Goal: Task Accomplishment & Management: Manage account settings

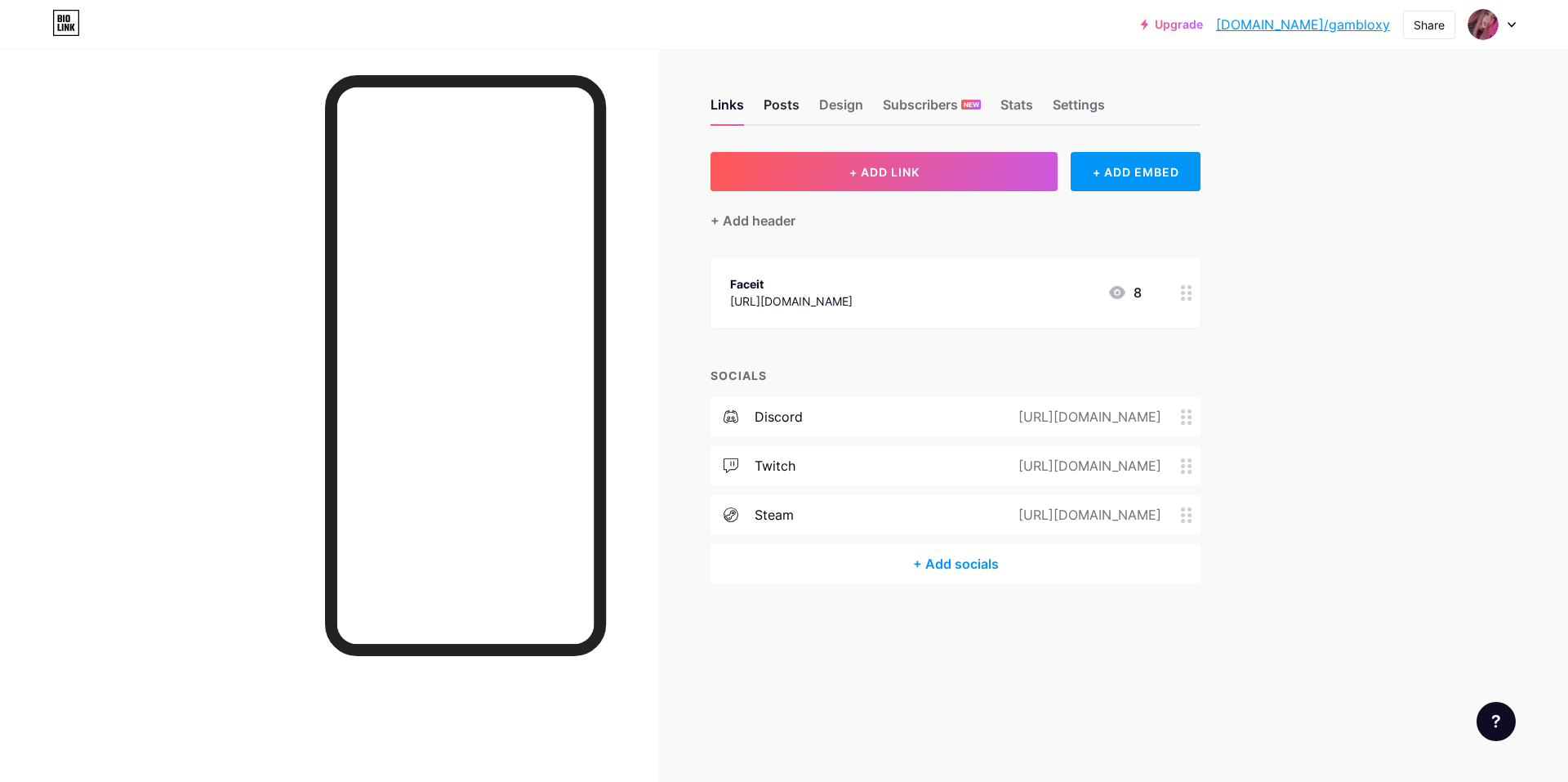
click at [785, 108] on div "Posts" at bounding box center [782, 109] width 36 height 30
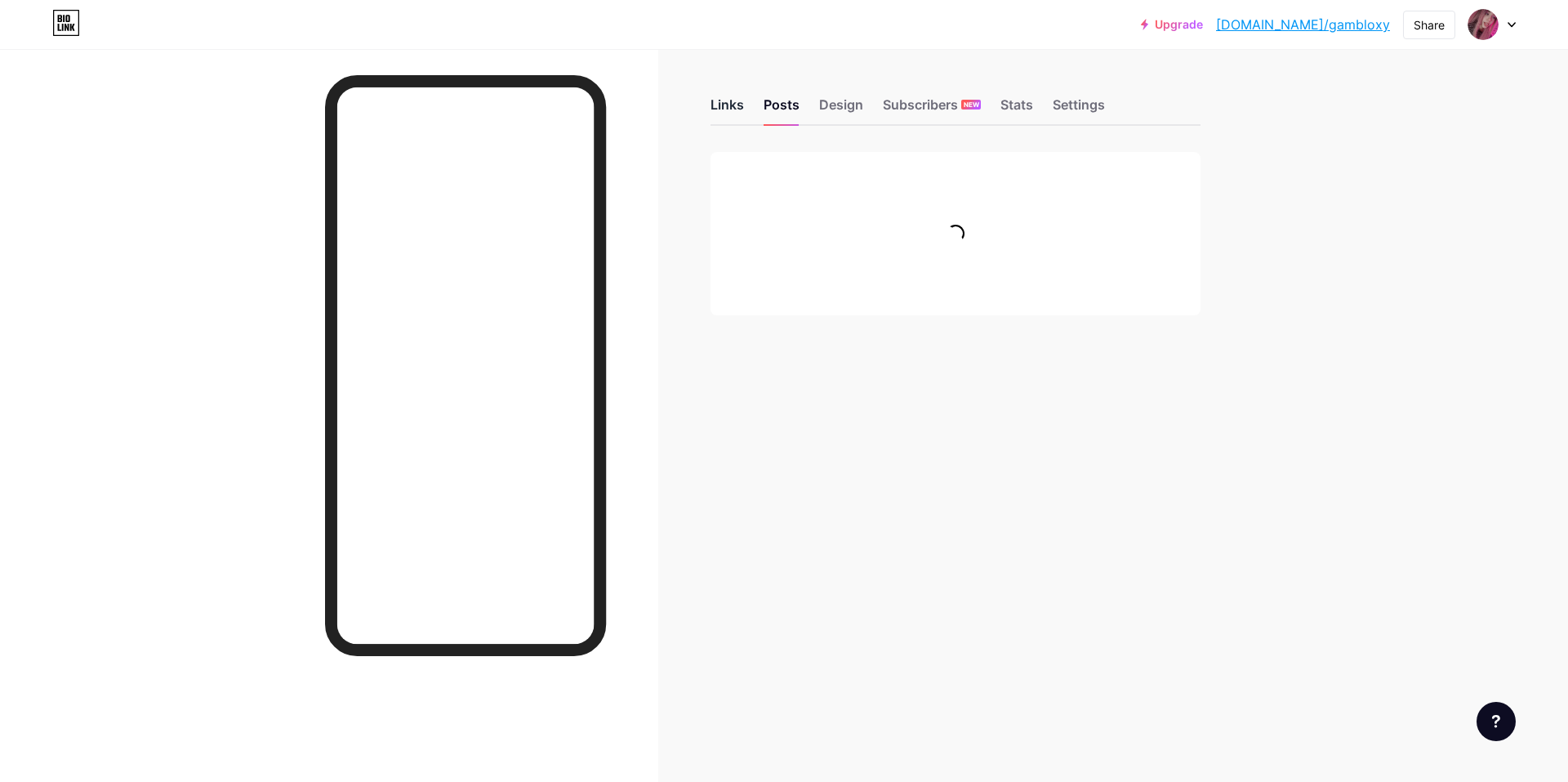
click at [735, 108] on div "Links" at bounding box center [727, 109] width 33 height 30
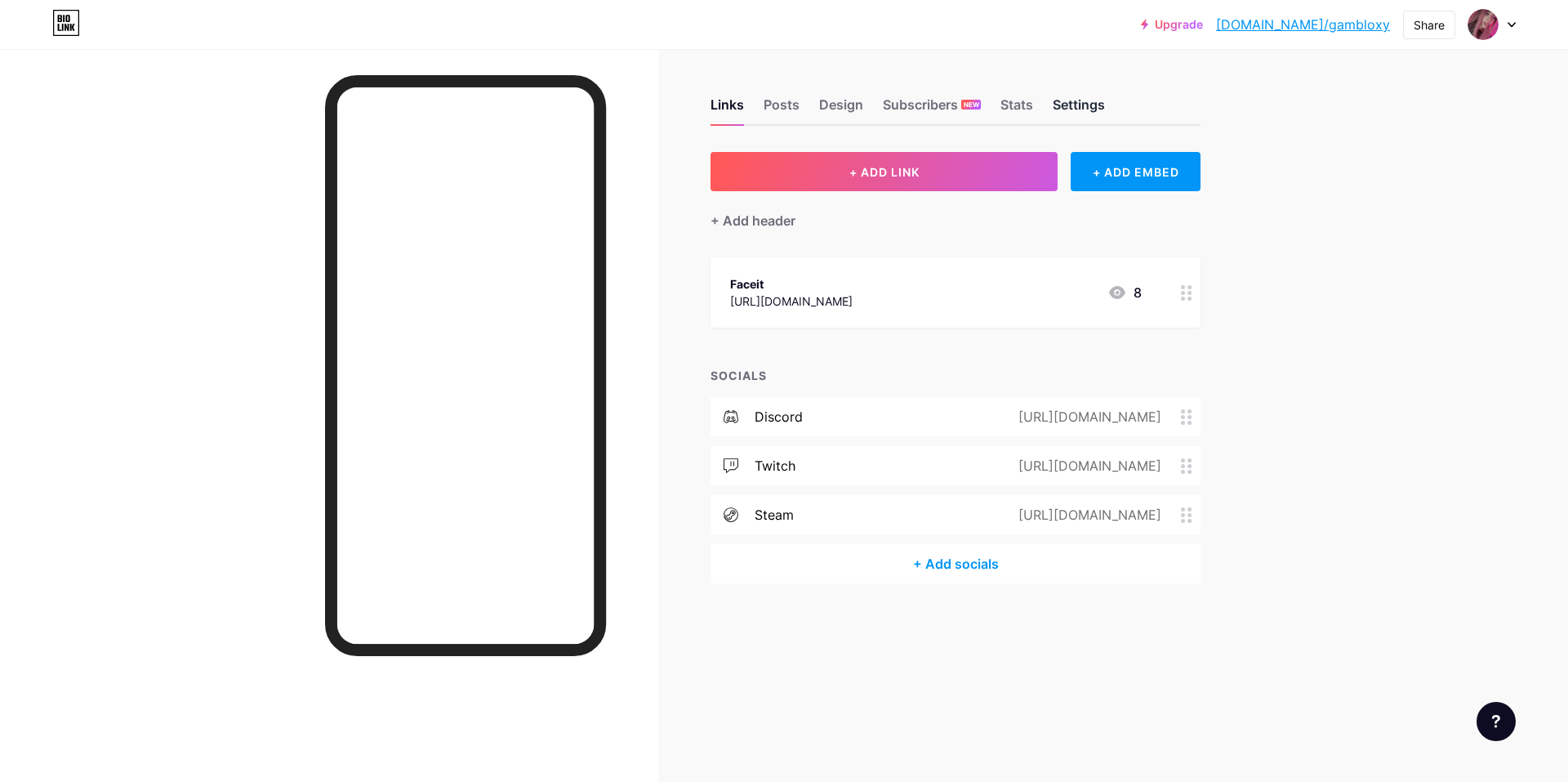
click at [1076, 110] on div "Settings" at bounding box center [1079, 109] width 53 height 30
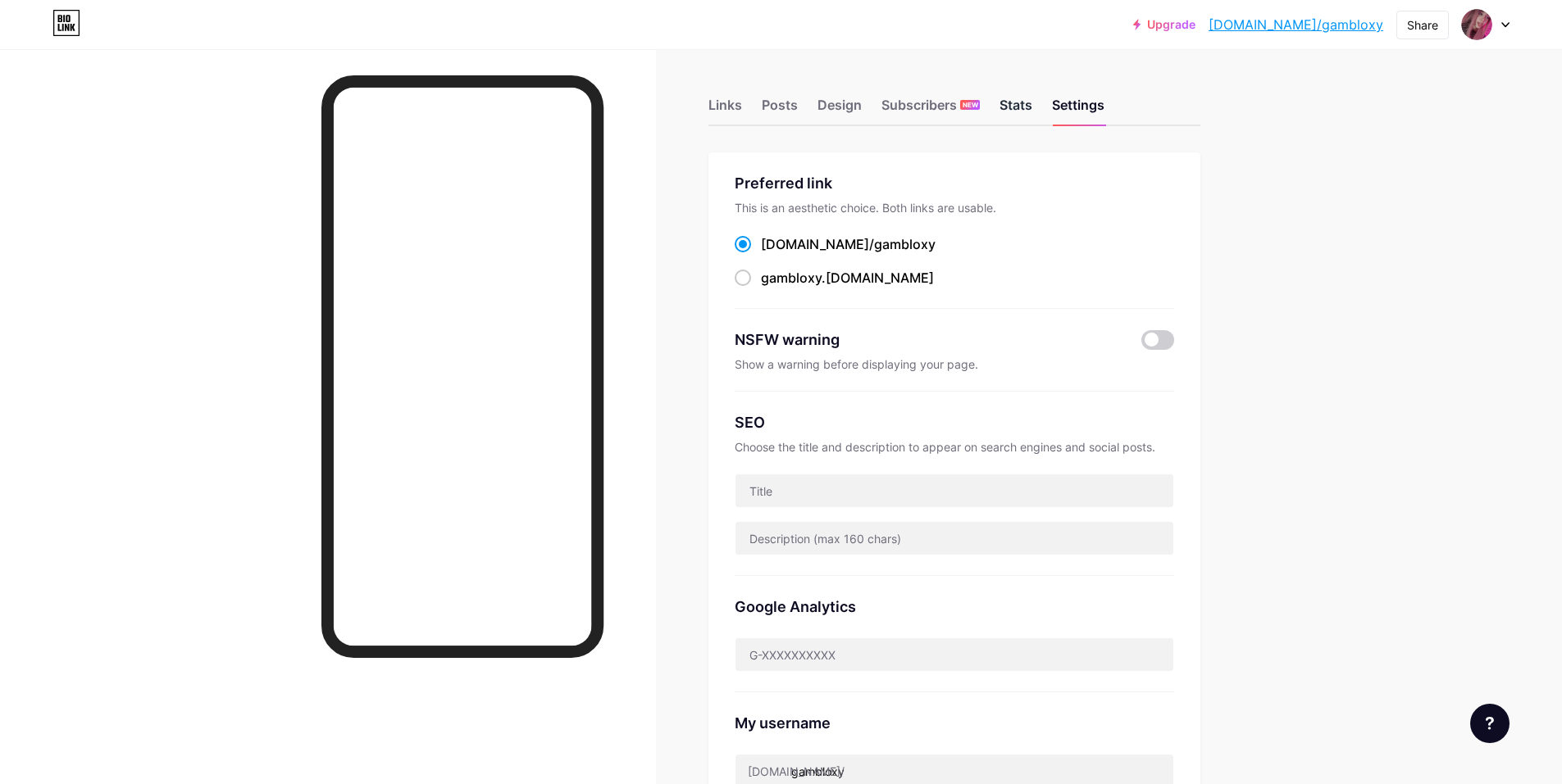
click at [1026, 110] on div "Stats" at bounding box center [1016, 109] width 33 height 30
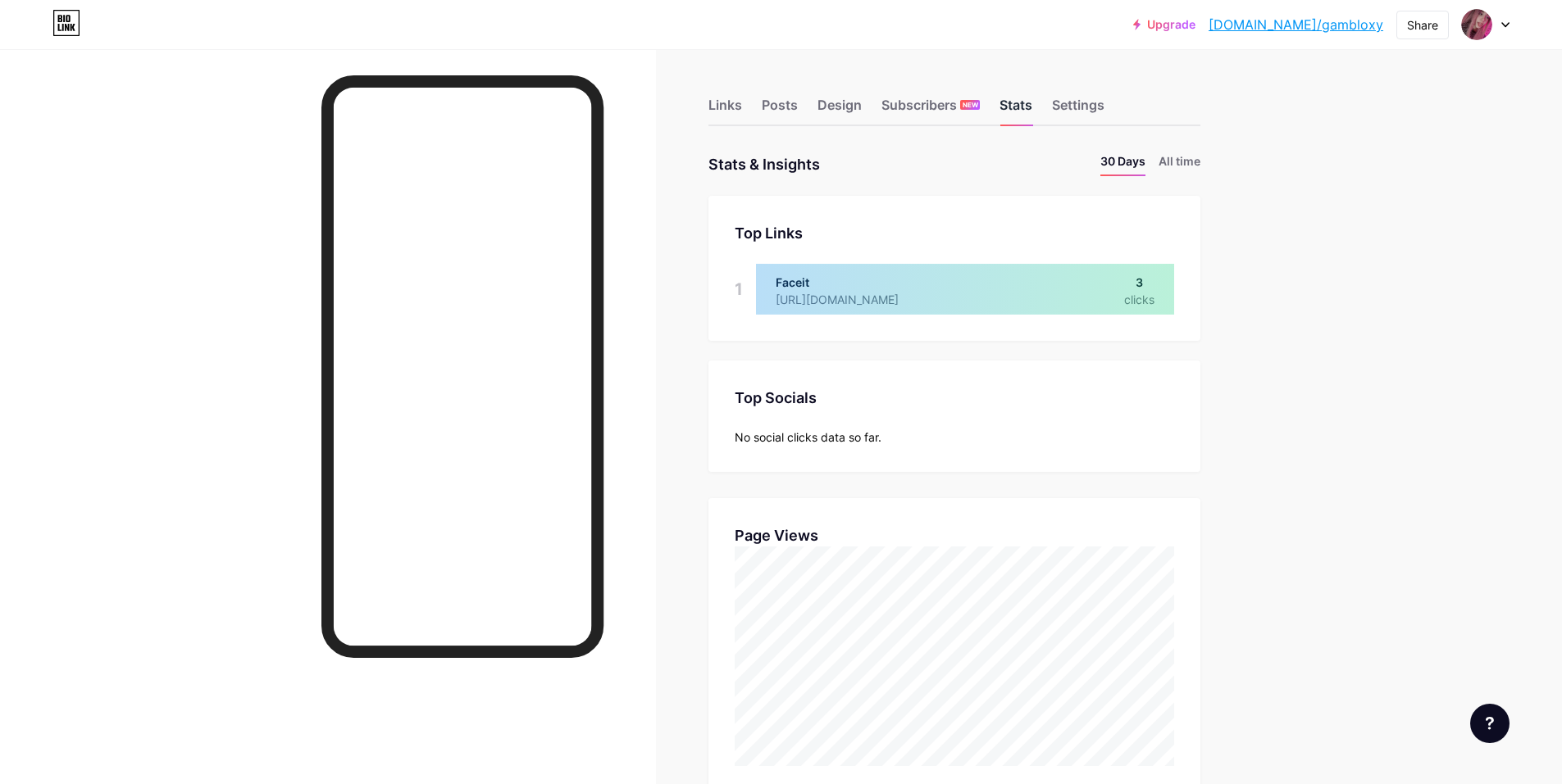
scroll to position [784, 1562]
click at [1200, 158] on li "All time" at bounding box center [1179, 164] width 42 height 24
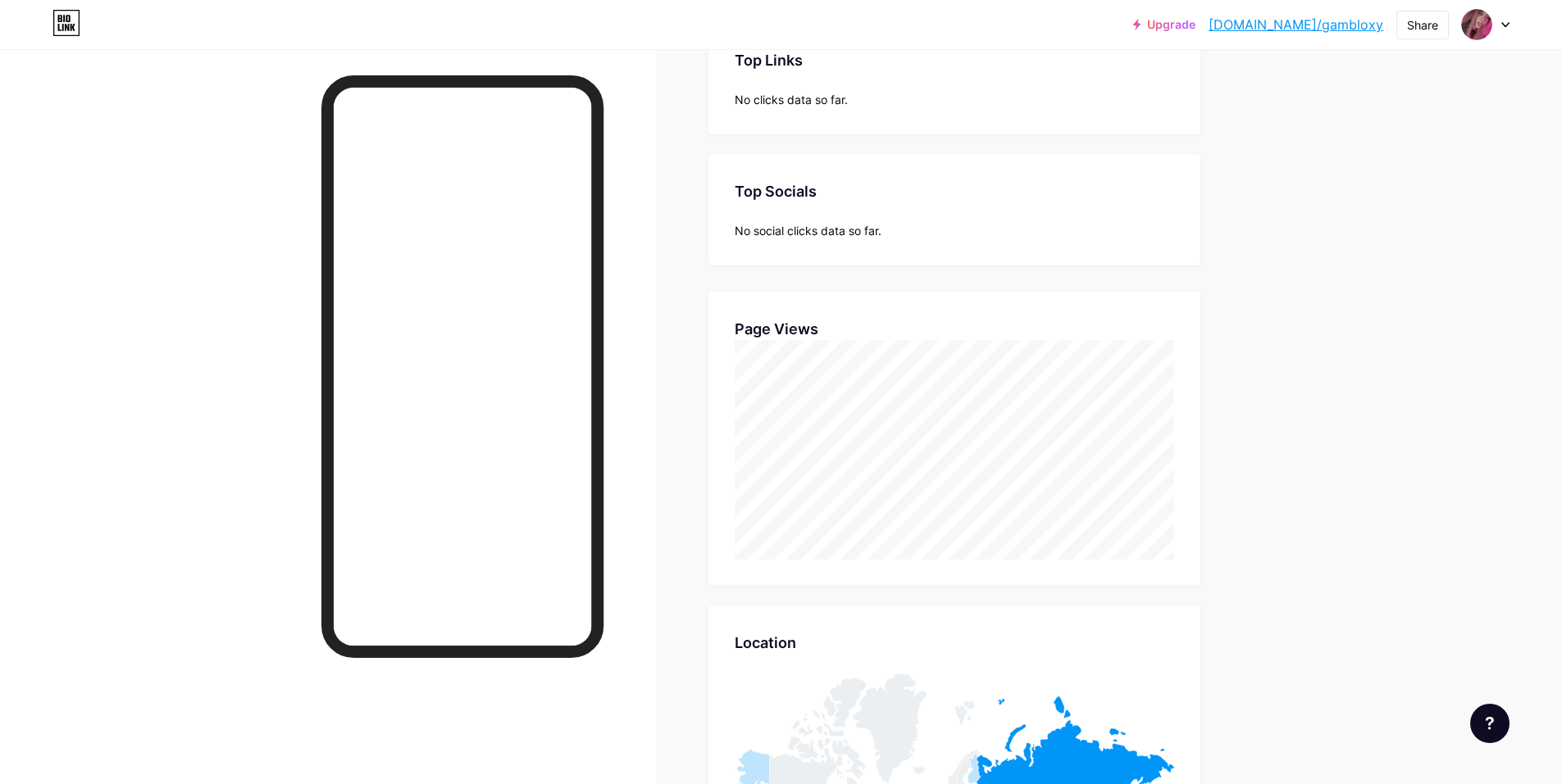
scroll to position [0, 0]
